Goal: Find specific fact

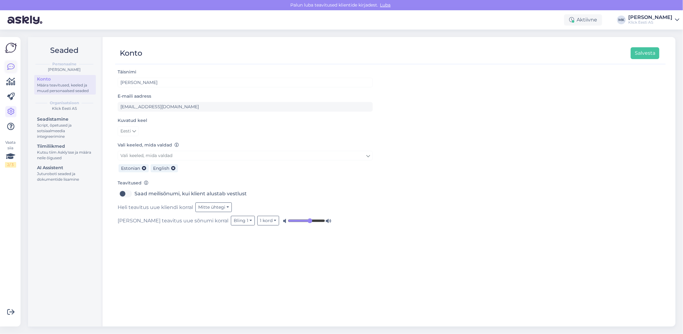
click at [7, 67] on icon at bounding box center [10, 66] width 7 height 7
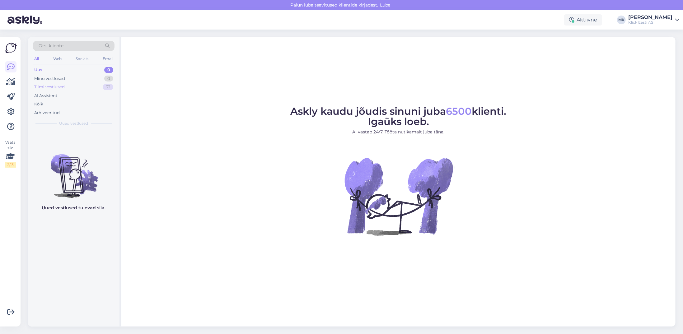
click at [57, 85] on div "Tiimi vestlused" at bounding box center [49, 87] width 30 height 6
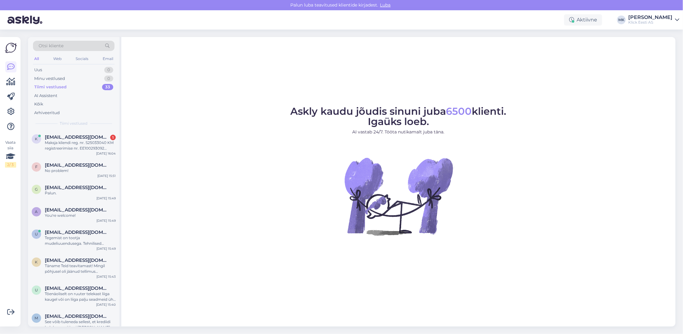
click at [67, 88] on div "Tiimi vestlused 33" at bounding box center [73, 87] width 81 height 9
click at [81, 146] on div "Maksja kliendi reg. nr. S25033040 KM registreerimise nr. EE100293092 10279539 5…" at bounding box center [80, 145] width 71 height 11
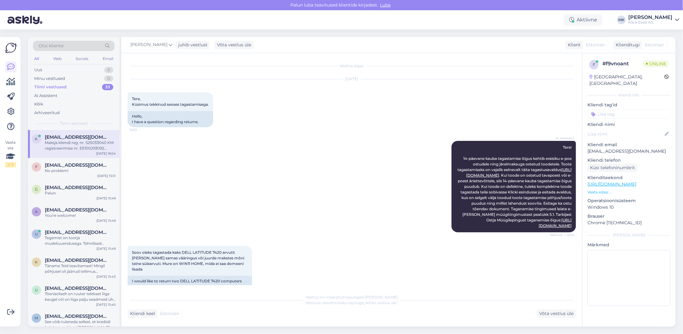
scroll to position [426, 0]
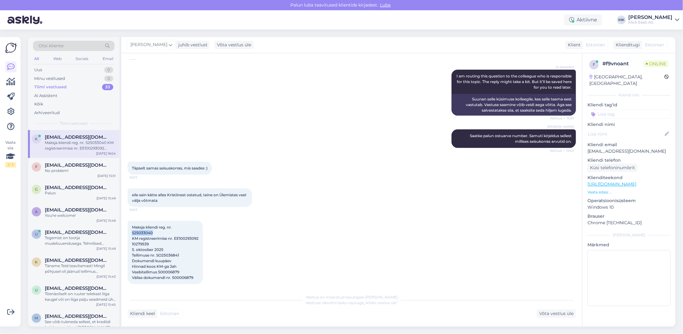
drag, startPoint x: 151, startPoint y: 226, endPoint x: 131, endPoint y: 227, distance: 19.6
click at [131, 227] on div "Maksja kliendi reg. nr. S25033040 KM registreerimise nr. EE100293092 10279539 5…" at bounding box center [165, 252] width 75 height 63
copy span "S25033040"
click at [51, 76] on div "Minu vestlused" at bounding box center [49, 79] width 31 height 6
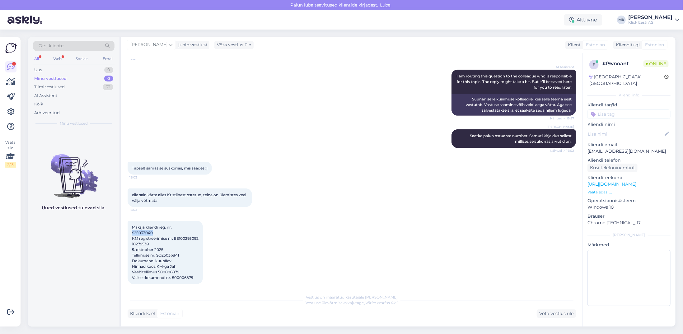
click at [672, 21] on div "Klick Eesti AS" at bounding box center [650, 22] width 44 height 5
click at [12, 86] on icon at bounding box center [11, 81] width 9 height 7
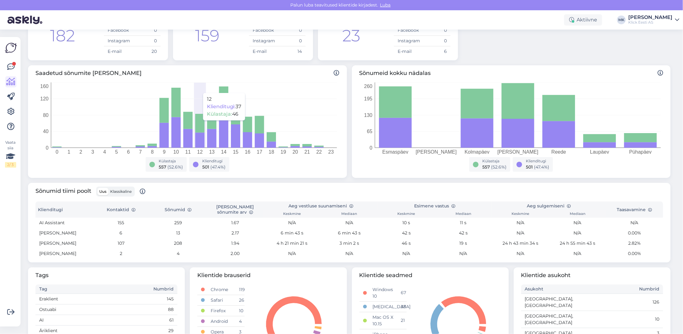
scroll to position [93, 0]
